Goal: Information Seeking & Learning: Learn about a topic

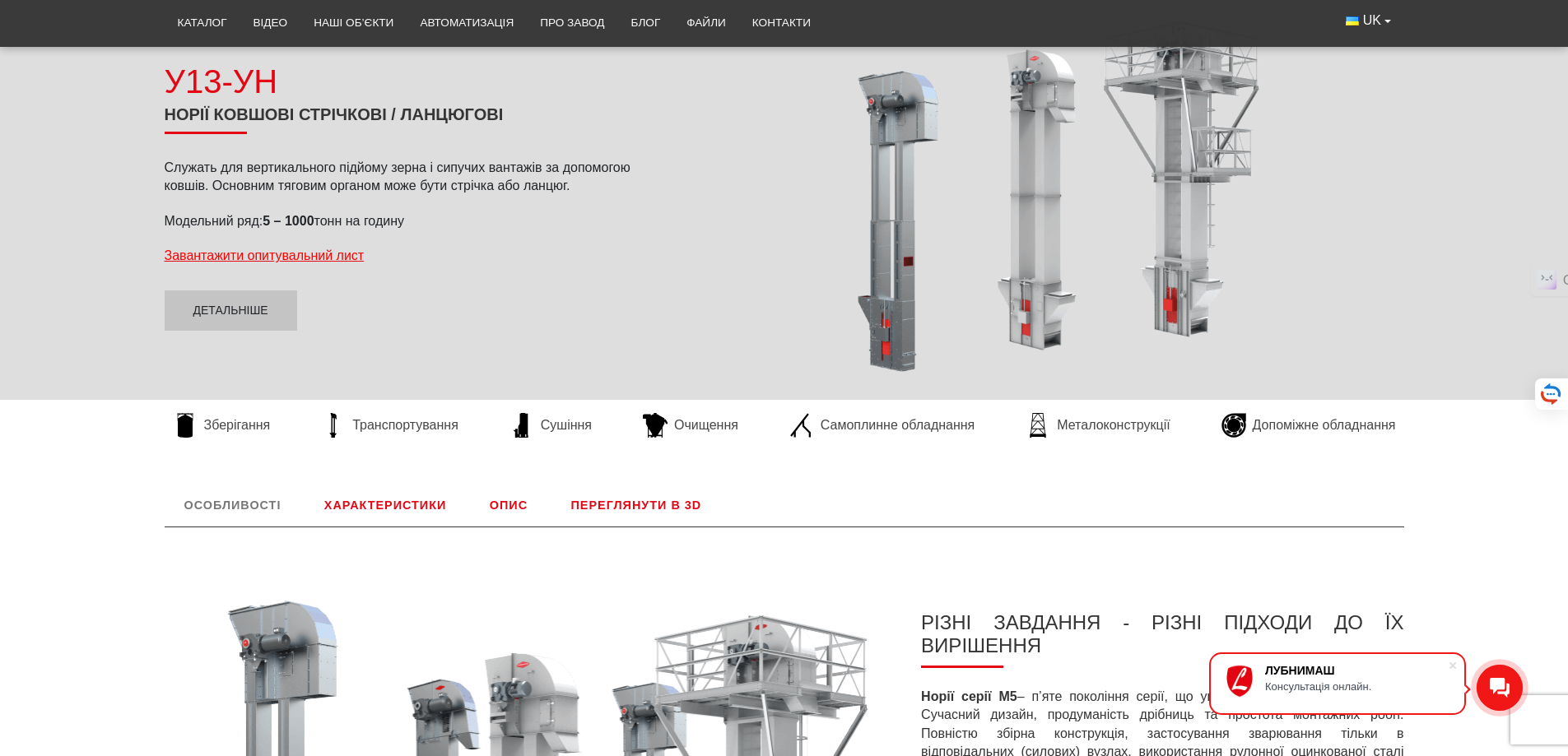
scroll to position [191, 0]
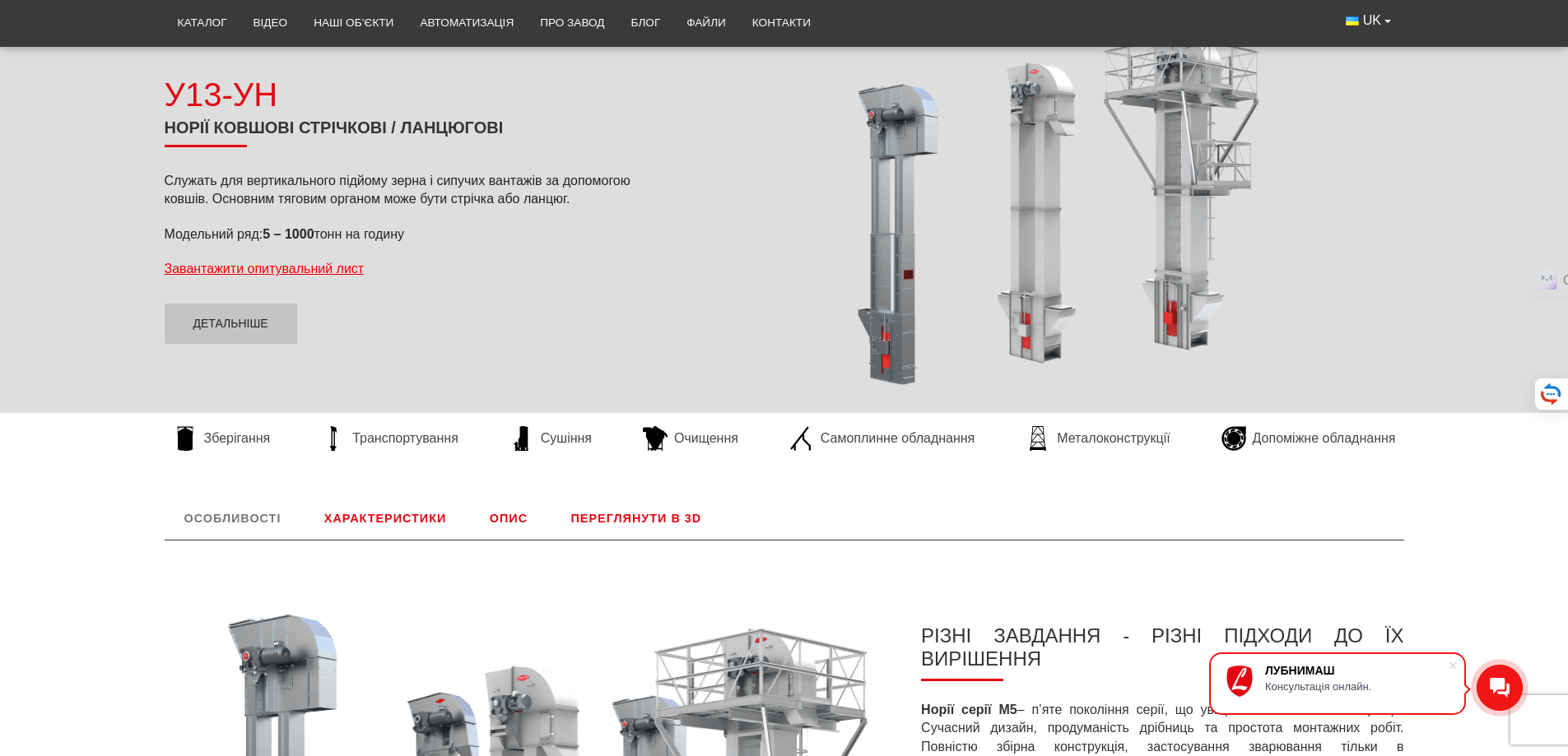
click at [405, 520] on link "Характеристики" at bounding box center [386, 518] width 162 height 42
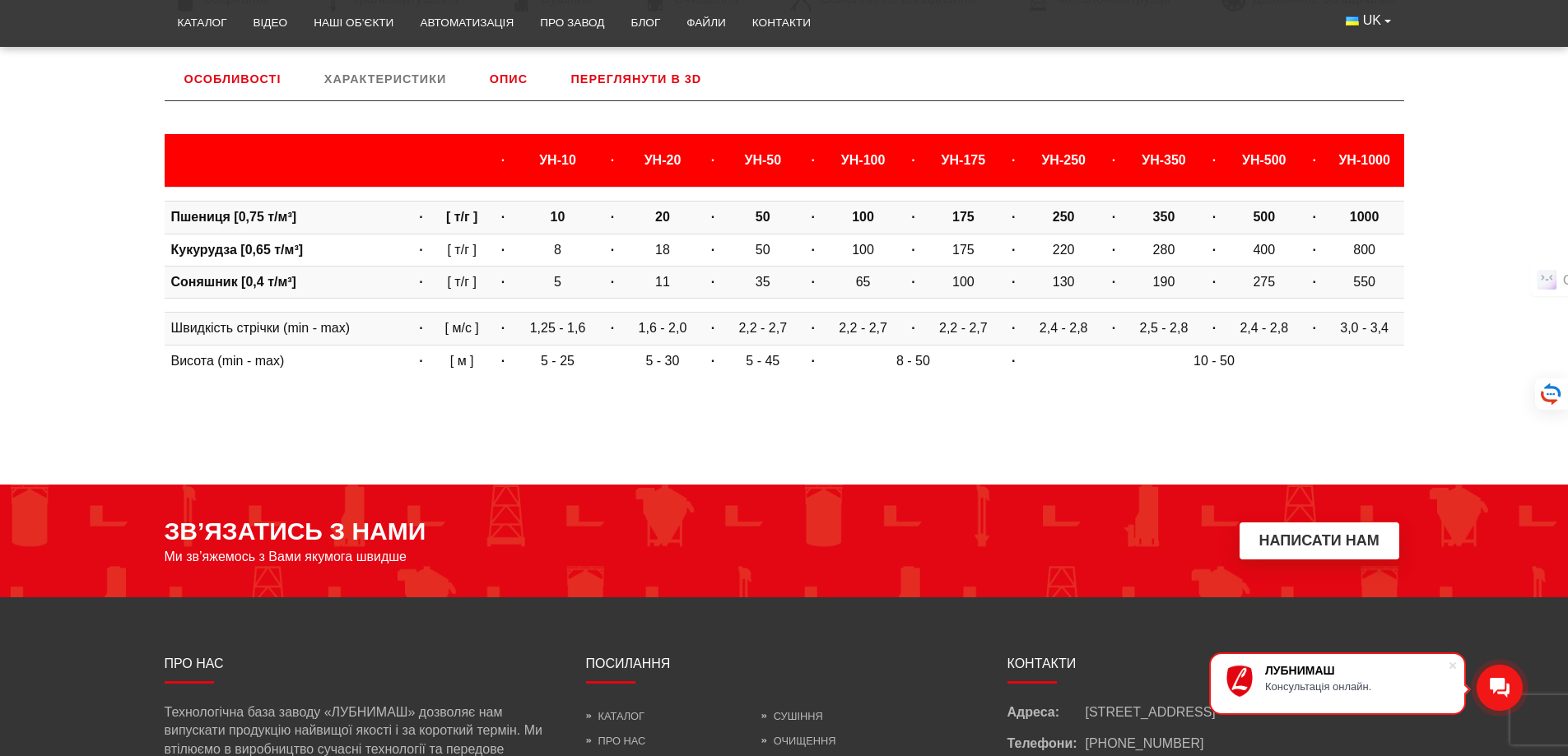
click at [510, 78] on link "Опис" at bounding box center [509, 79] width 77 height 42
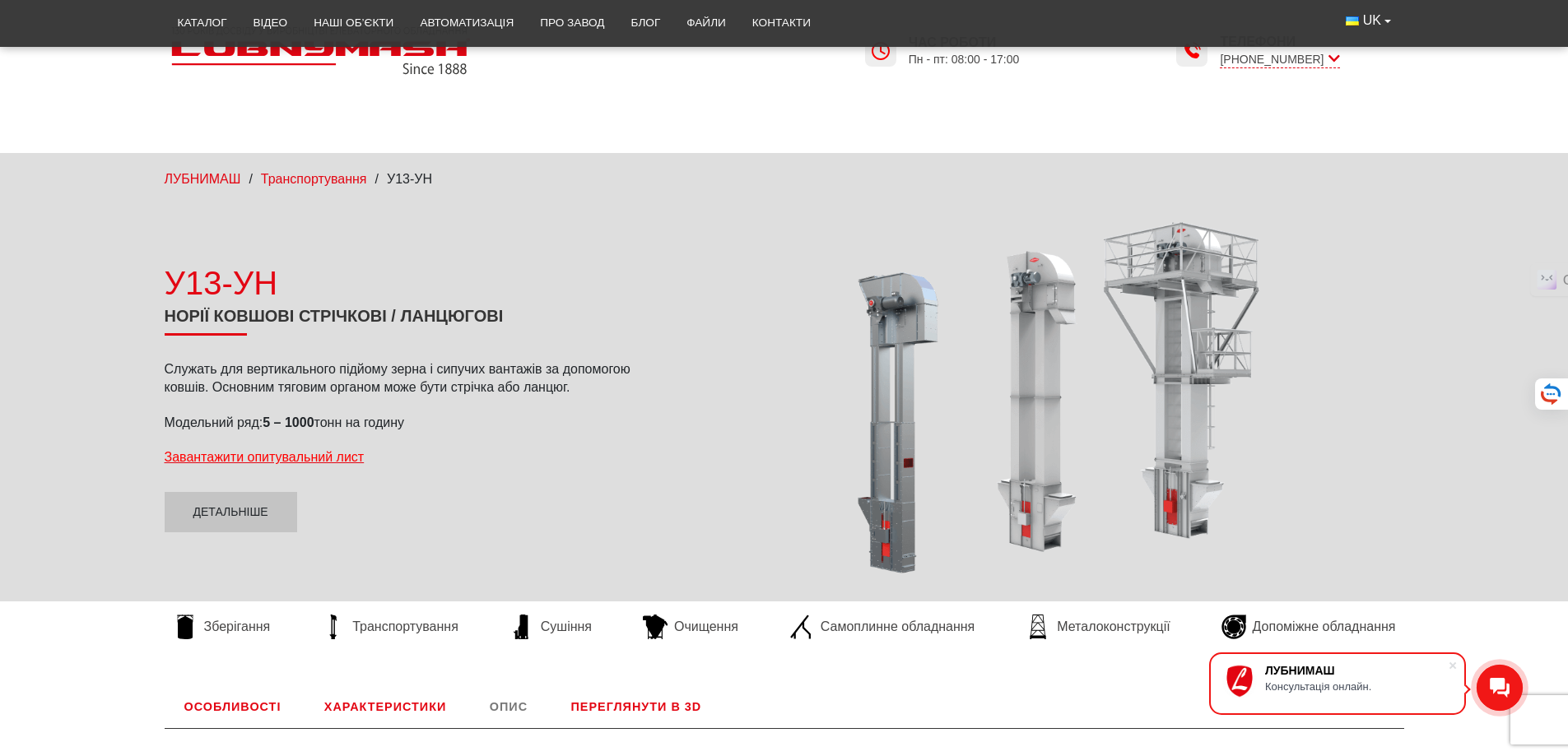
scroll to position [0, 0]
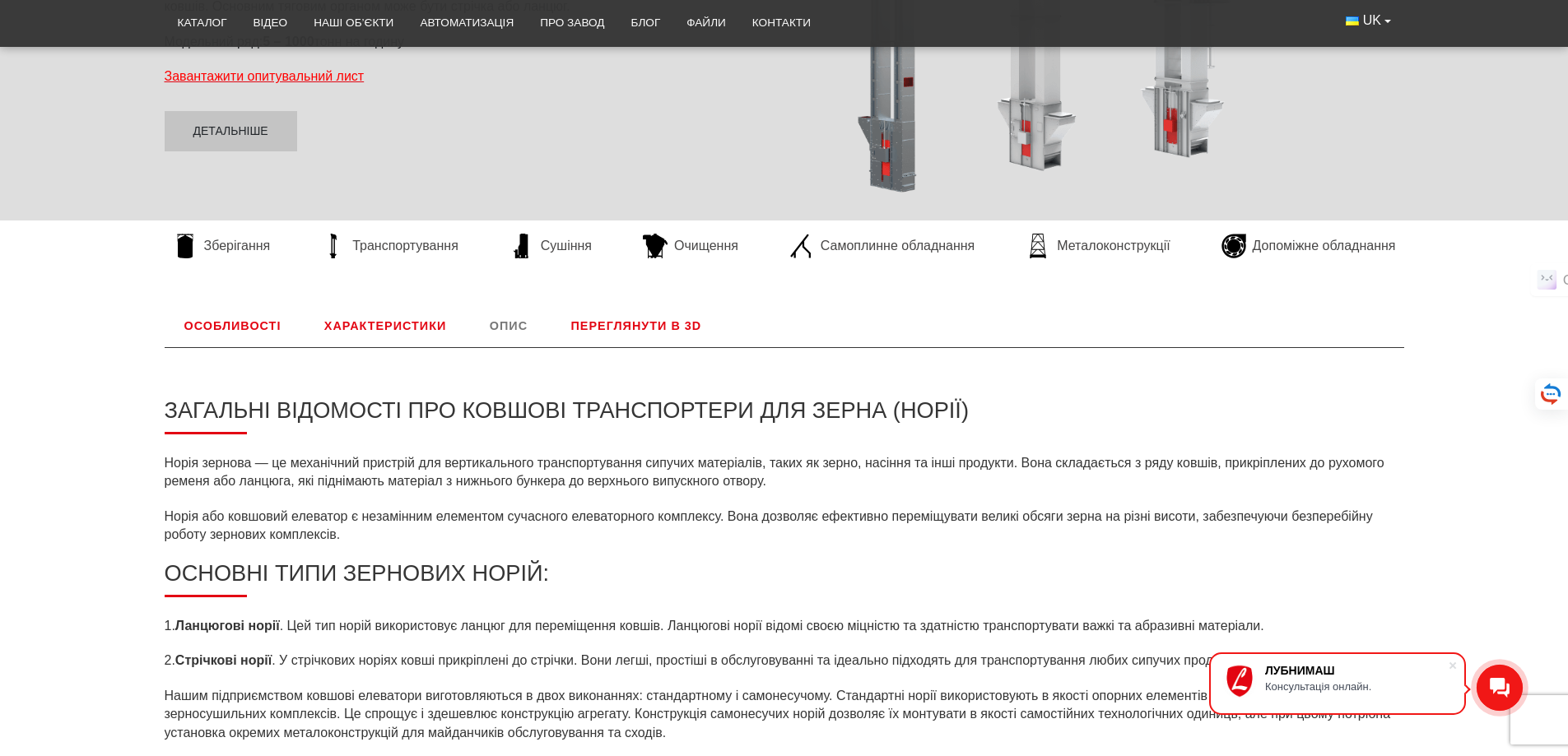
click at [629, 331] on link "Переглянути в 3D" at bounding box center [636, 326] width 170 height 42
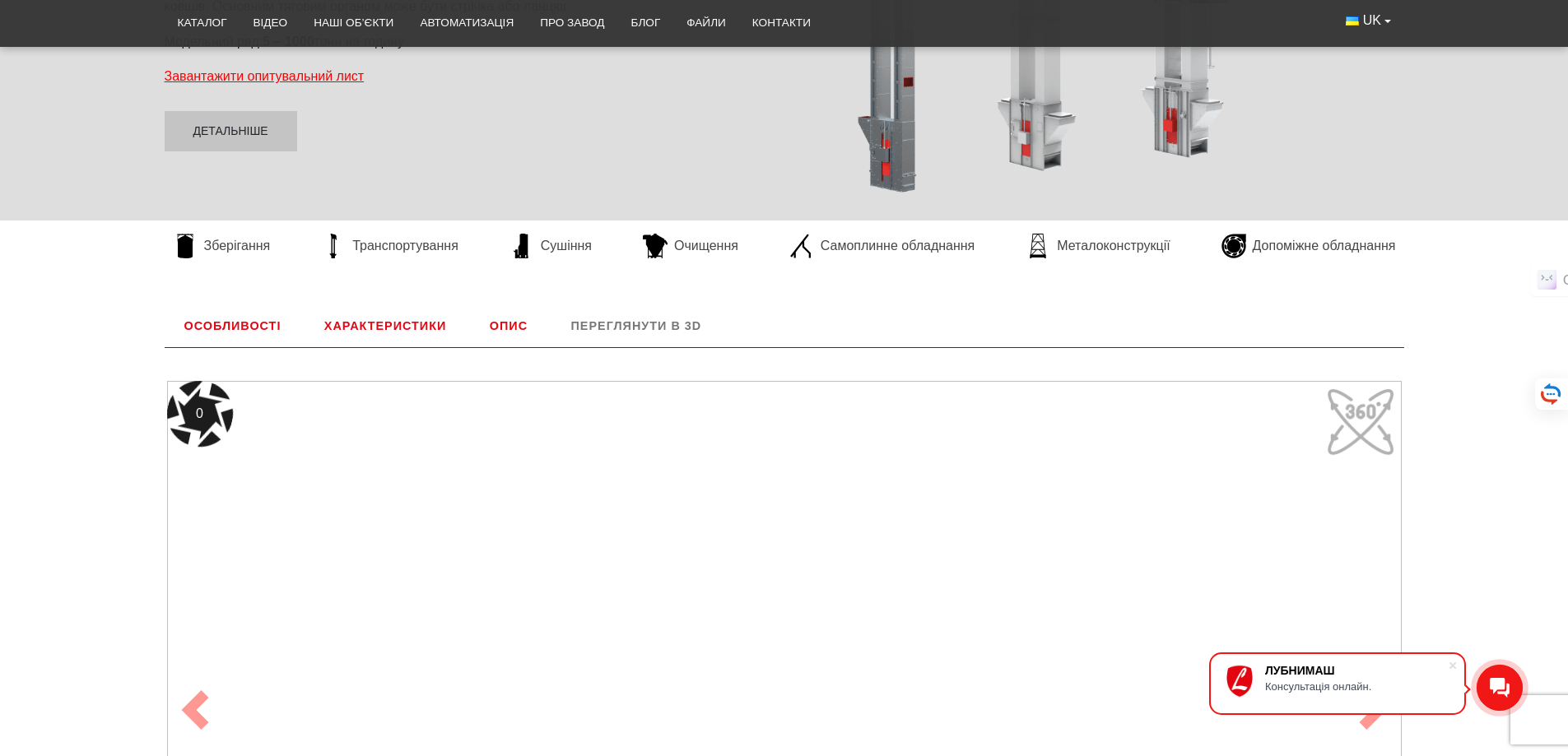
scroll to position [631, 0]
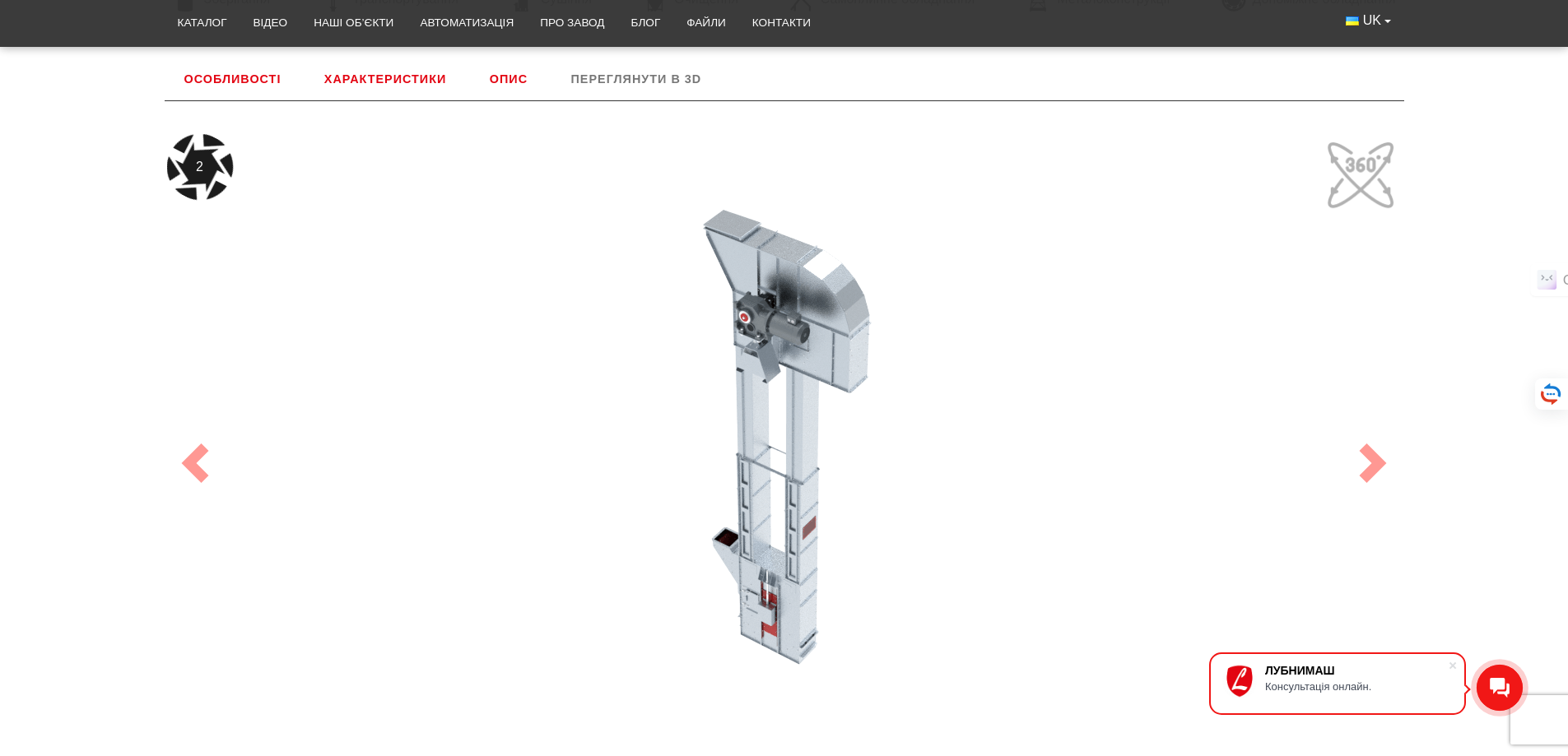
drag, startPoint x: 800, startPoint y: 409, endPoint x: 801, endPoint y: 493, distance: 84.0
click at [802, 498] on div "2" at bounding box center [784, 463] width 1234 height 658
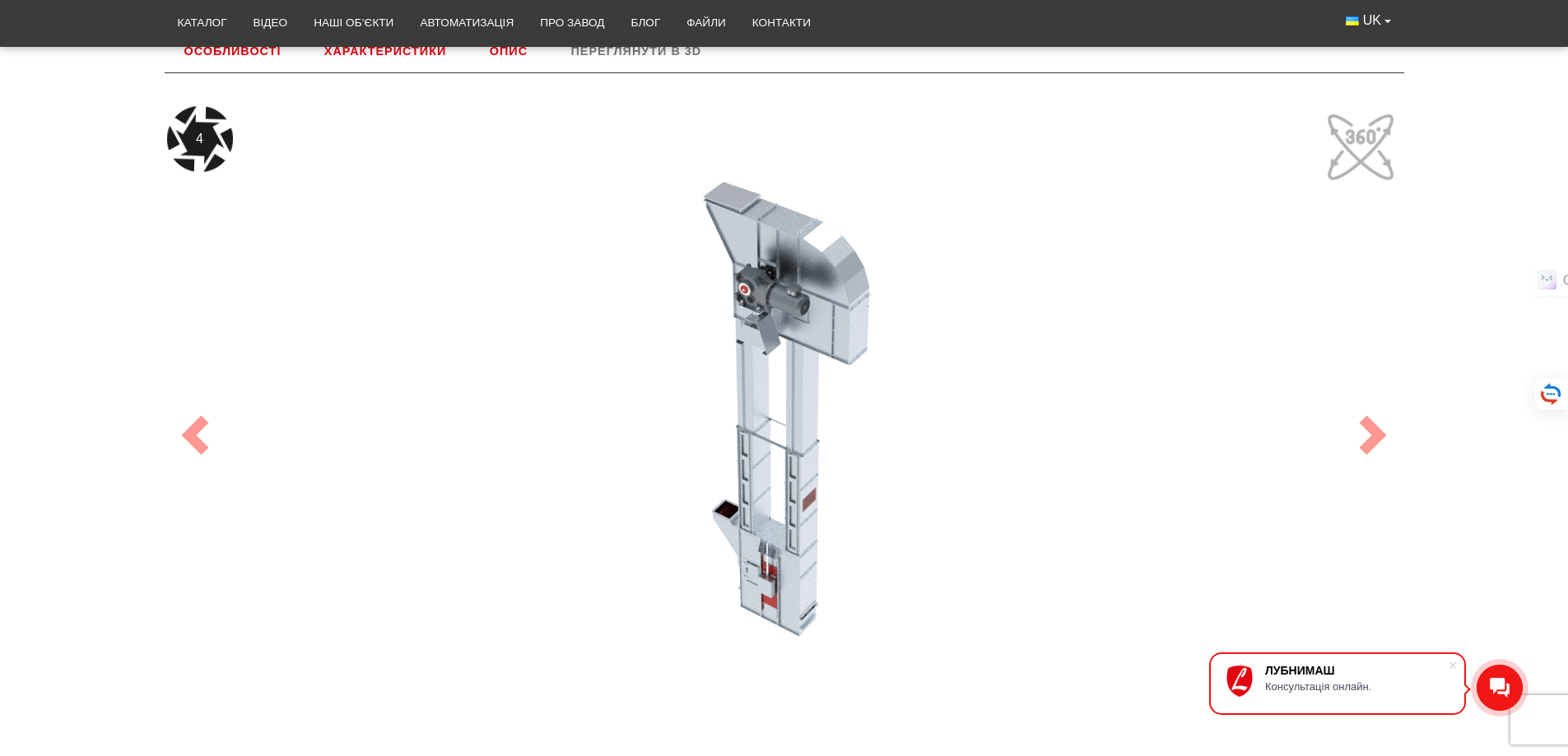
scroll to position [554, 0]
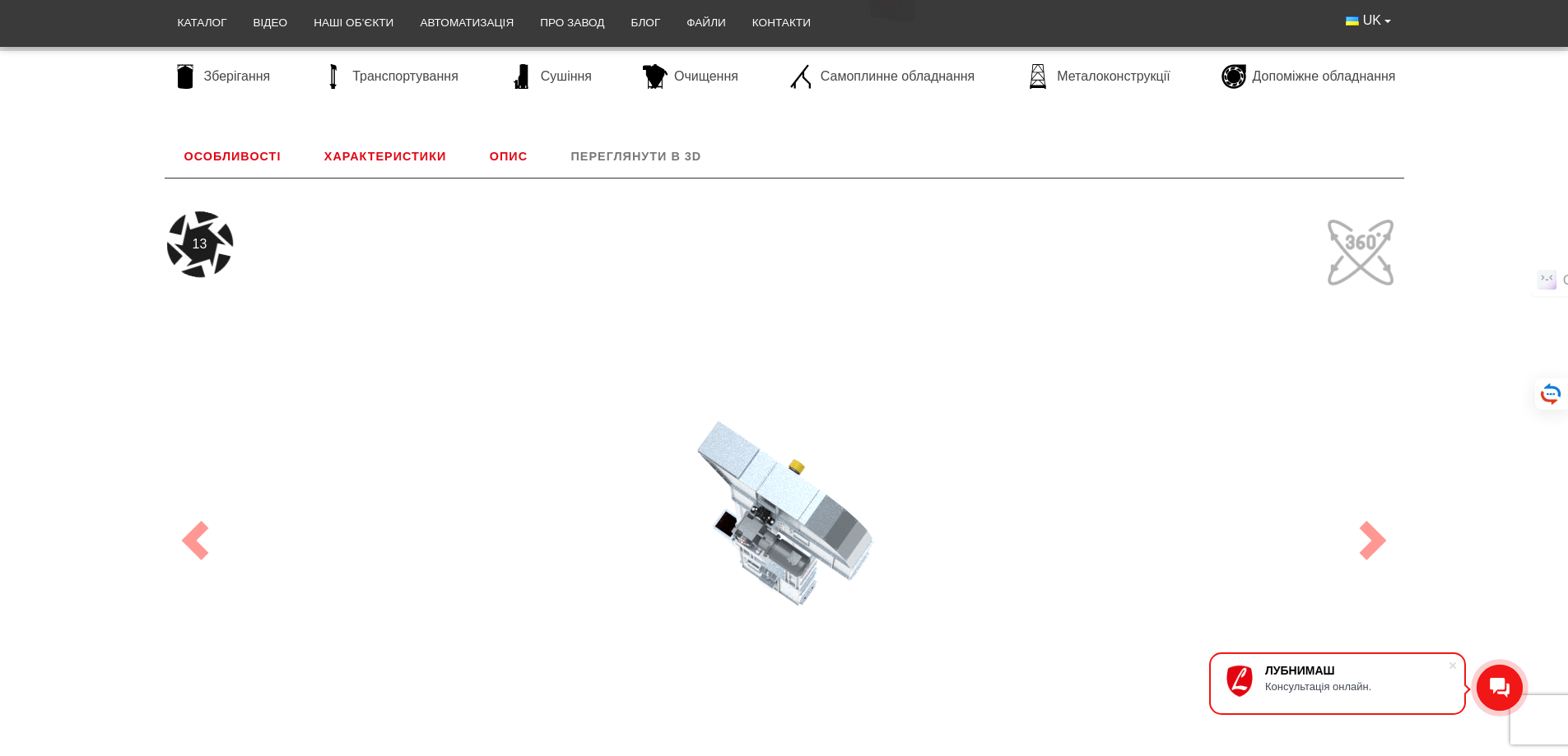
drag, startPoint x: 793, startPoint y: 498, endPoint x: 838, endPoint y: 295, distance: 207.9
click at [838, 295] on div "13" at bounding box center [784, 541] width 1234 height 658
drag, startPoint x: 800, startPoint y: 542, endPoint x: 832, endPoint y: 357, distance: 187.7
click at [832, 357] on div "26" at bounding box center [784, 541] width 1234 height 658
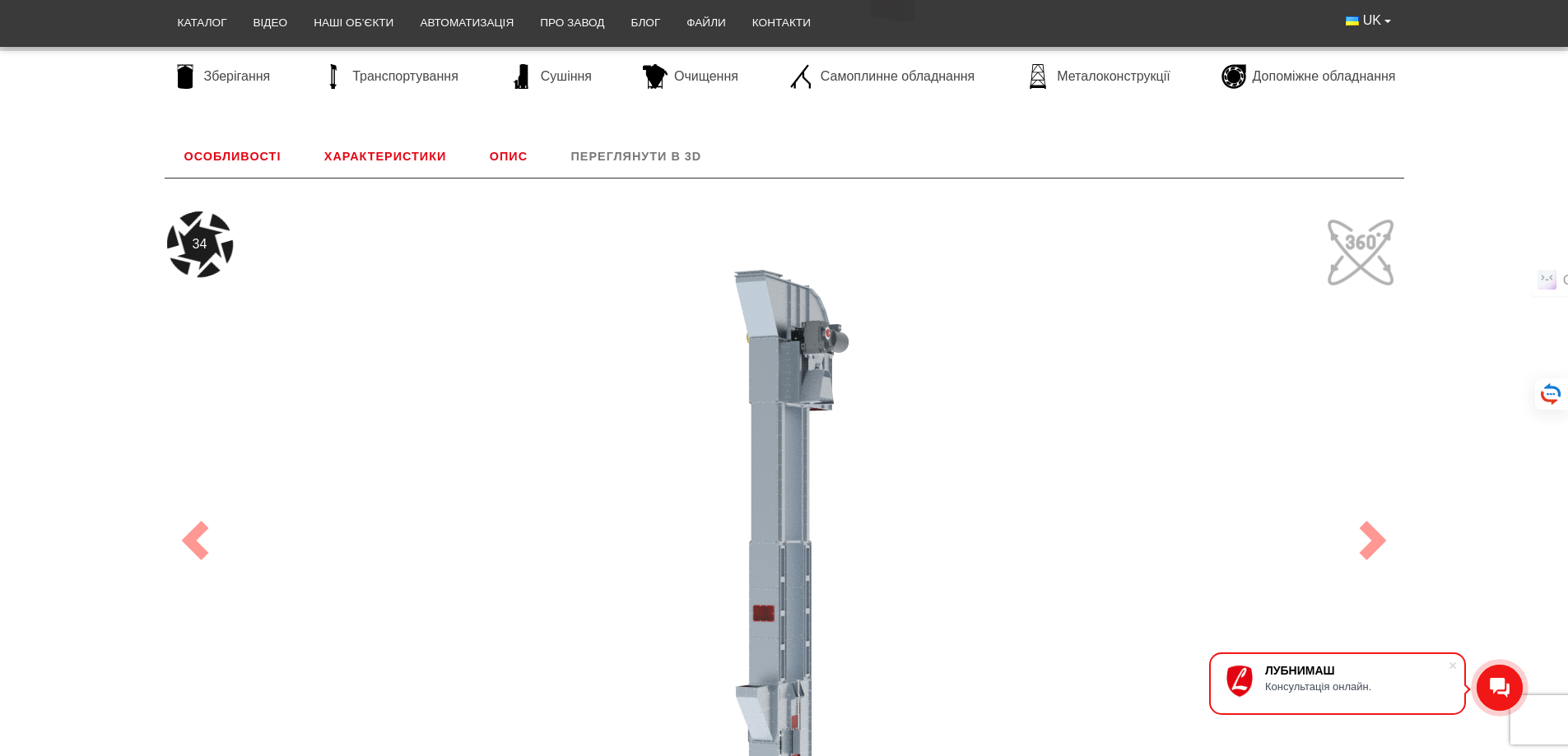
drag, startPoint x: 784, startPoint y: 518, endPoint x: 914, endPoint y: 344, distance: 217.2
click at [914, 344] on div "34" at bounding box center [784, 541] width 1234 height 658
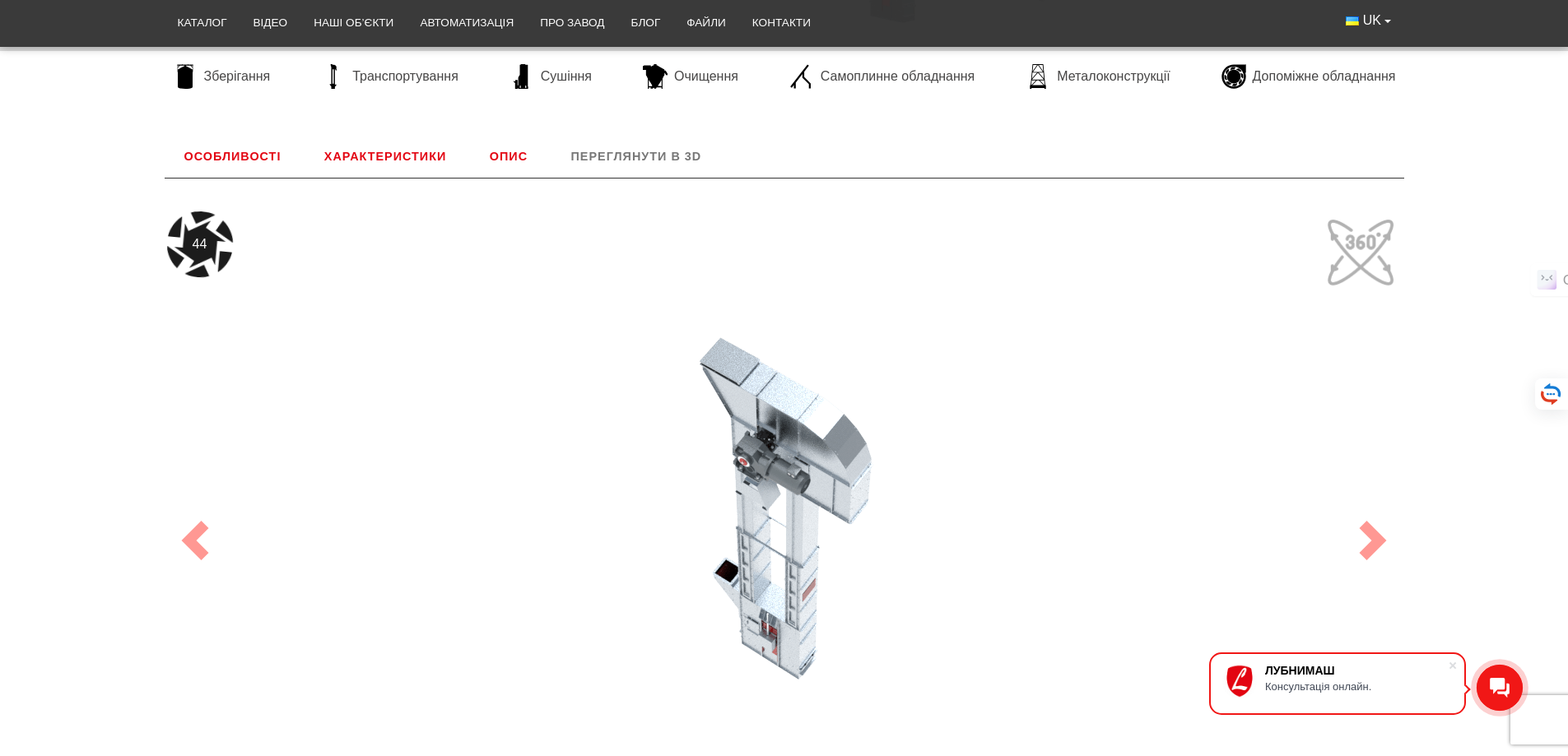
drag, startPoint x: 795, startPoint y: 441, endPoint x: 678, endPoint y: 344, distance: 152.0
click at [678, 344] on div "44" at bounding box center [784, 541] width 1234 height 658
drag, startPoint x: 772, startPoint y: 643, endPoint x: 750, endPoint y: 380, distance: 263.9
click at [750, 380] on div "46" at bounding box center [784, 541] width 1234 height 658
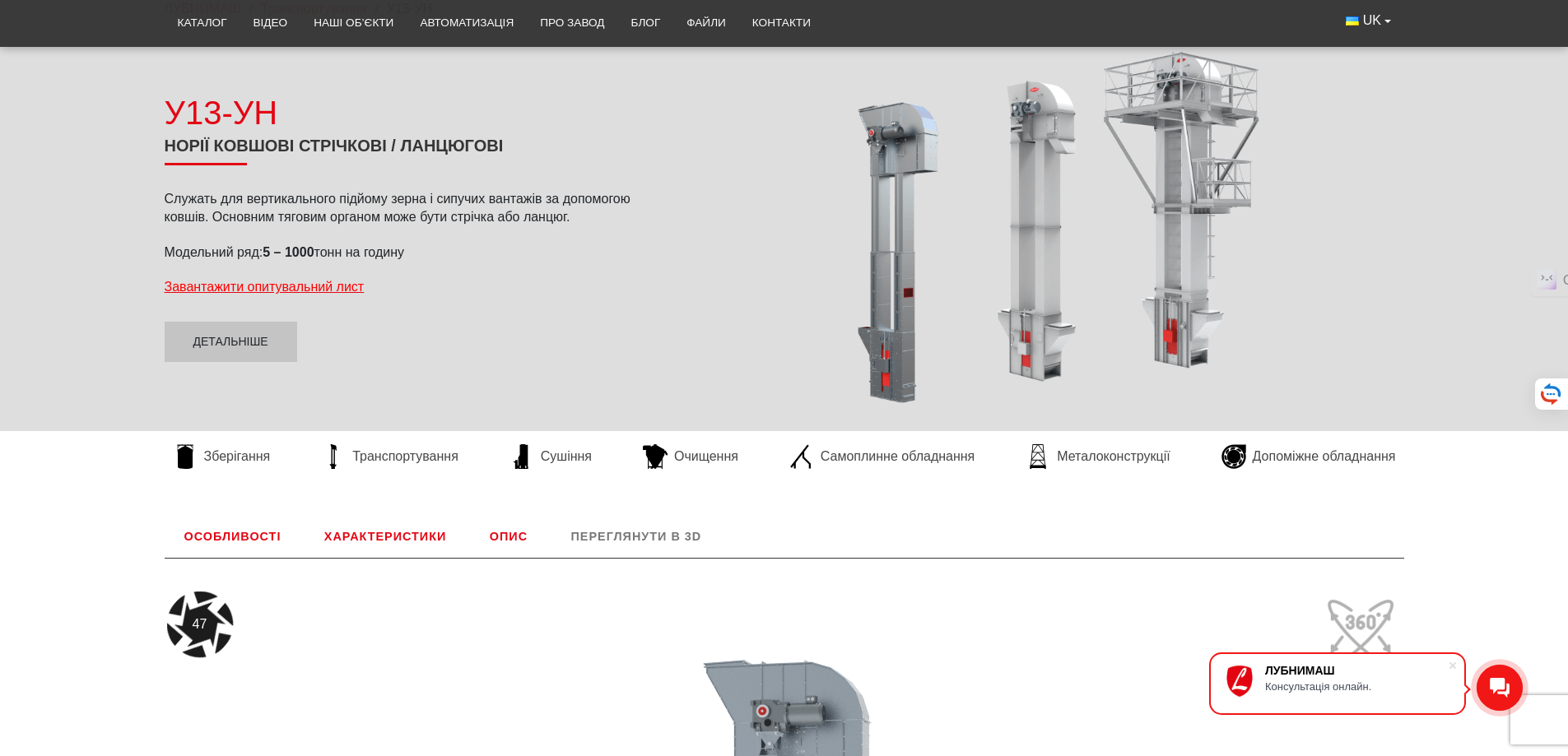
scroll to position [169, 0]
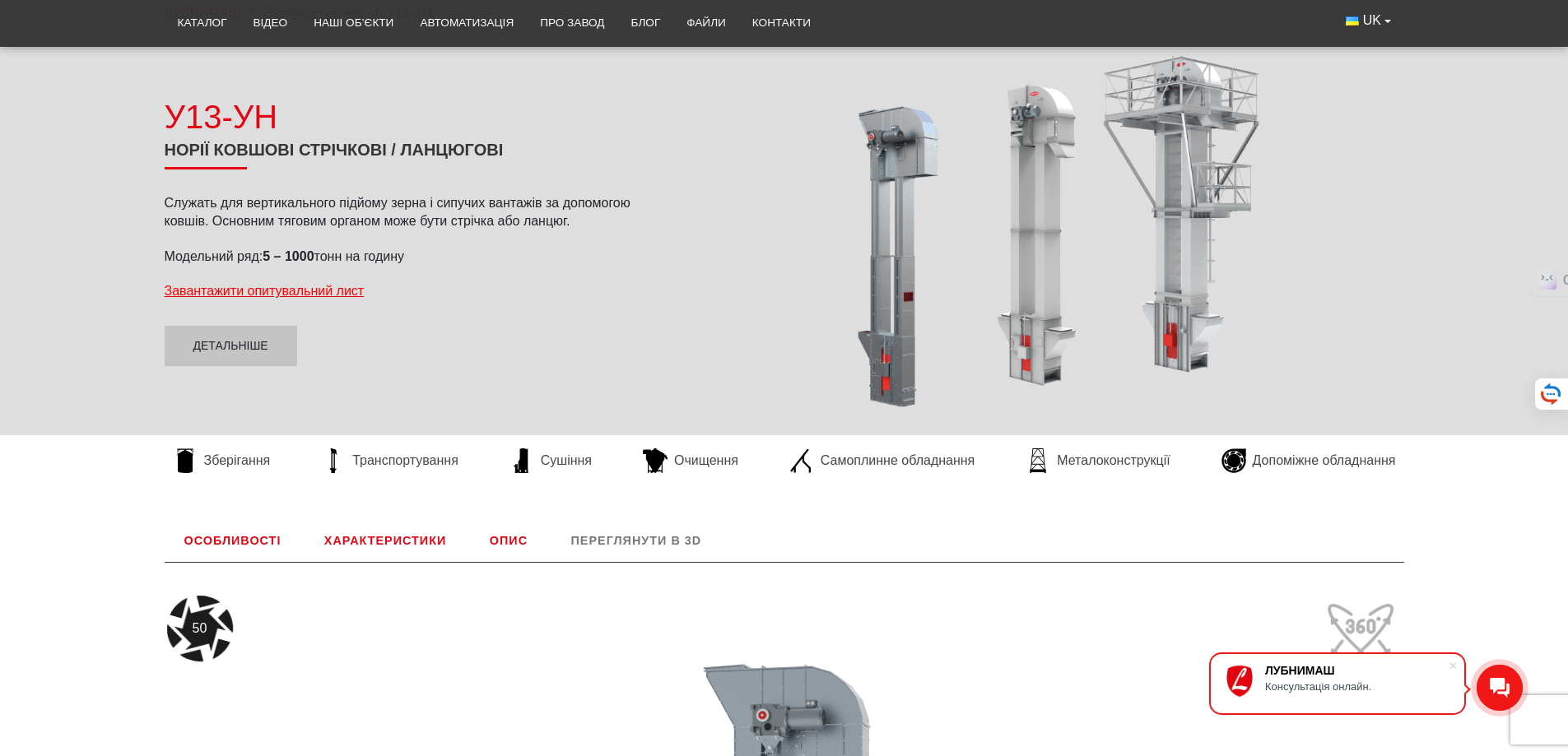
click at [516, 542] on link "Опис" at bounding box center [509, 541] width 77 height 42
